Goal: Task Accomplishment & Management: Manage account settings

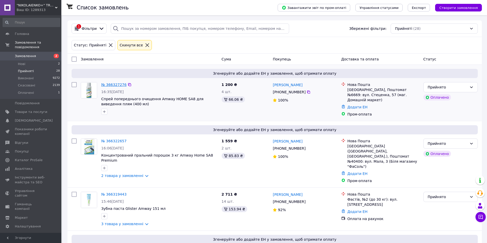
click at [114, 85] on link "№ 366327276" at bounding box center [113, 85] width 25 height 4
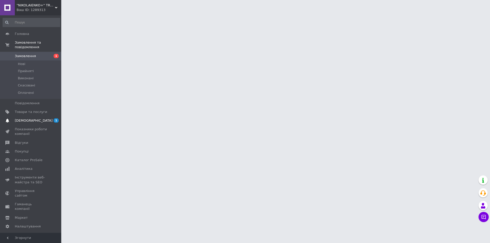
click at [41, 119] on span "[DEMOGRAPHIC_DATA]" at bounding box center [31, 121] width 32 height 5
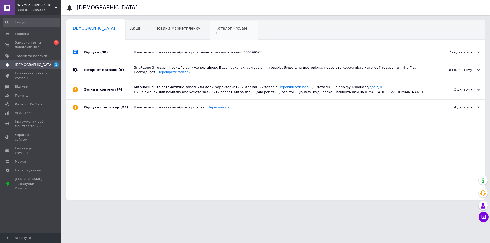
click at [216, 27] on span "Каталог ProSale" at bounding box center [232, 28] width 32 height 5
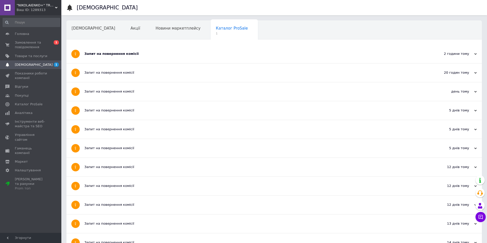
click at [31, 5] on span ""NIKOLAIENKO+" TRADE COMPANY" at bounding box center [36, 5] width 38 height 5
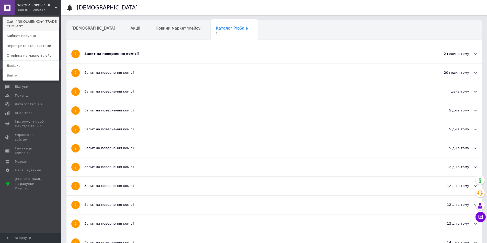
click at [29, 21] on link "Сайт "NIKOLAIENKO+" TRADE COMPANY" at bounding box center [31, 24] width 56 height 14
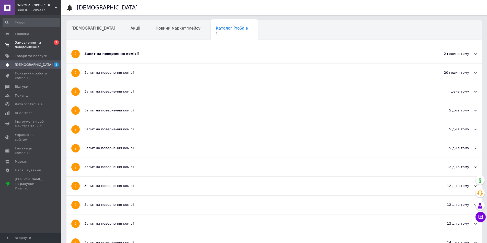
click at [35, 46] on span "Замовлення та повідомлення" at bounding box center [31, 44] width 32 height 9
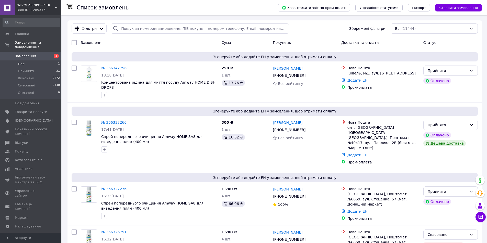
click at [26, 62] on li "Нові 1" at bounding box center [31, 64] width 63 height 7
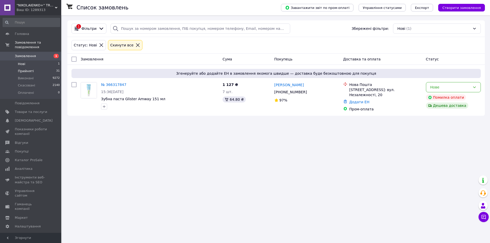
click at [25, 69] on span "Прийняті" at bounding box center [26, 71] width 16 height 5
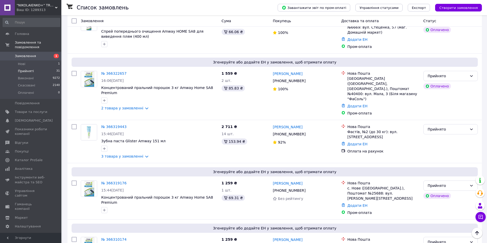
scroll to position [179, 0]
